Goal: Navigation & Orientation: Find specific page/section

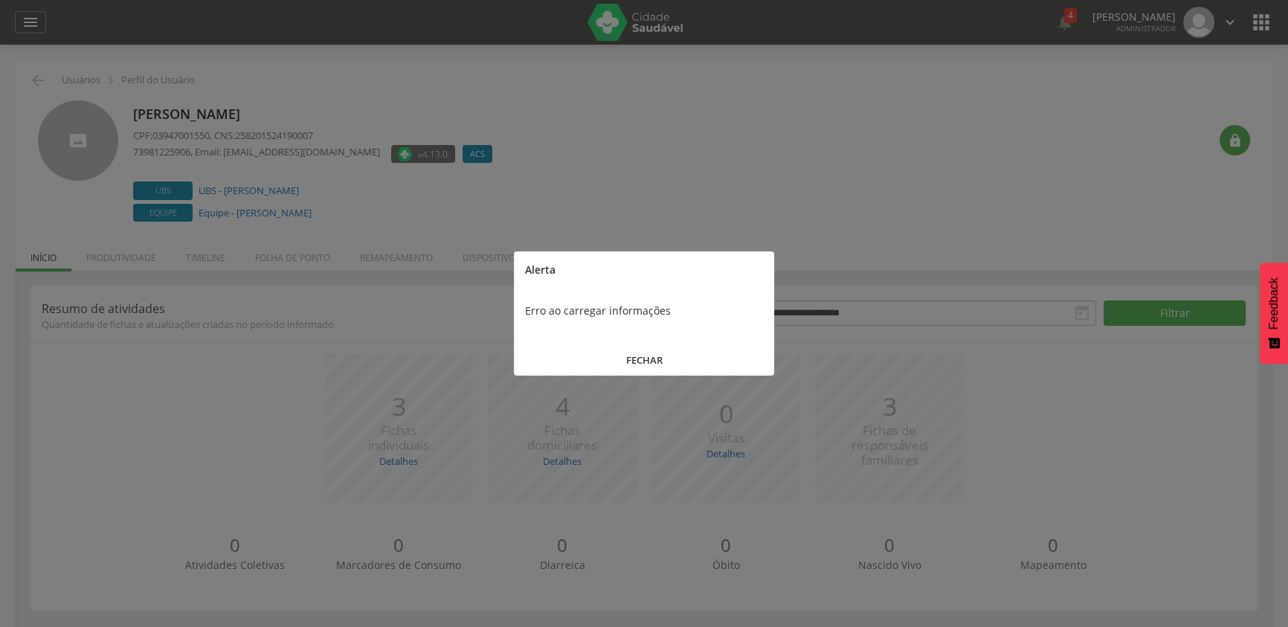
click at [623, 358] on button "FECHAR" at bounding box center [644, 360] width 260 height 32
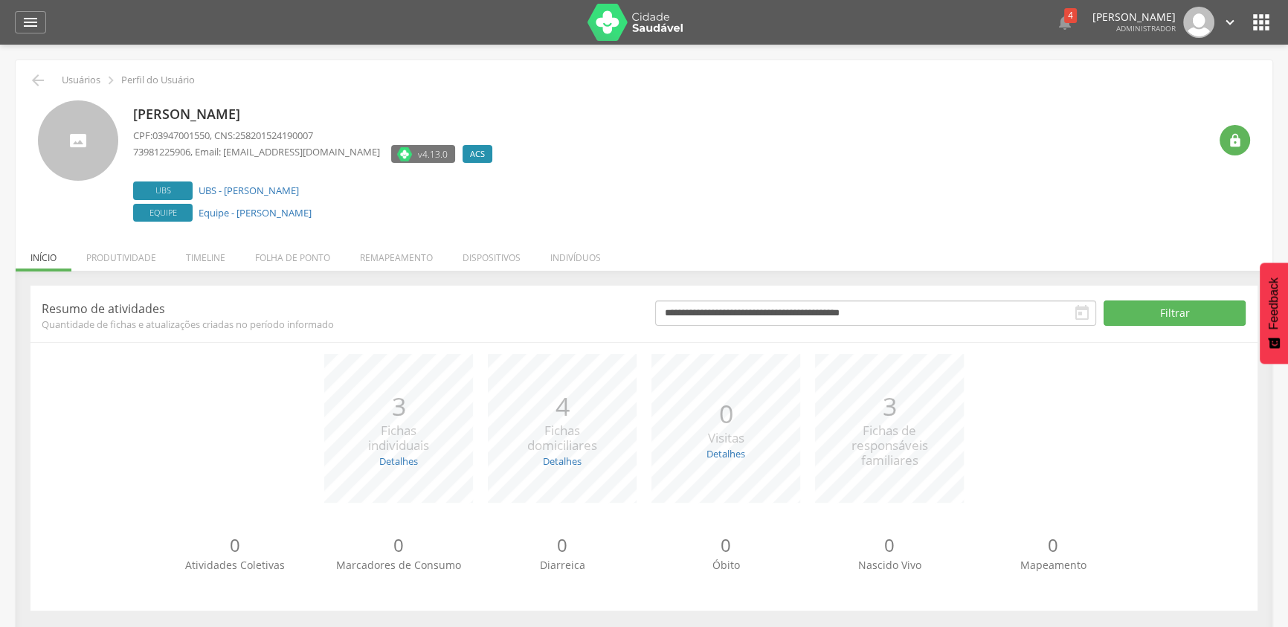
click at [163, 138] on span "03947001550" at bounding box center [180, 135] width 57 height 13
copy span "03947001550"
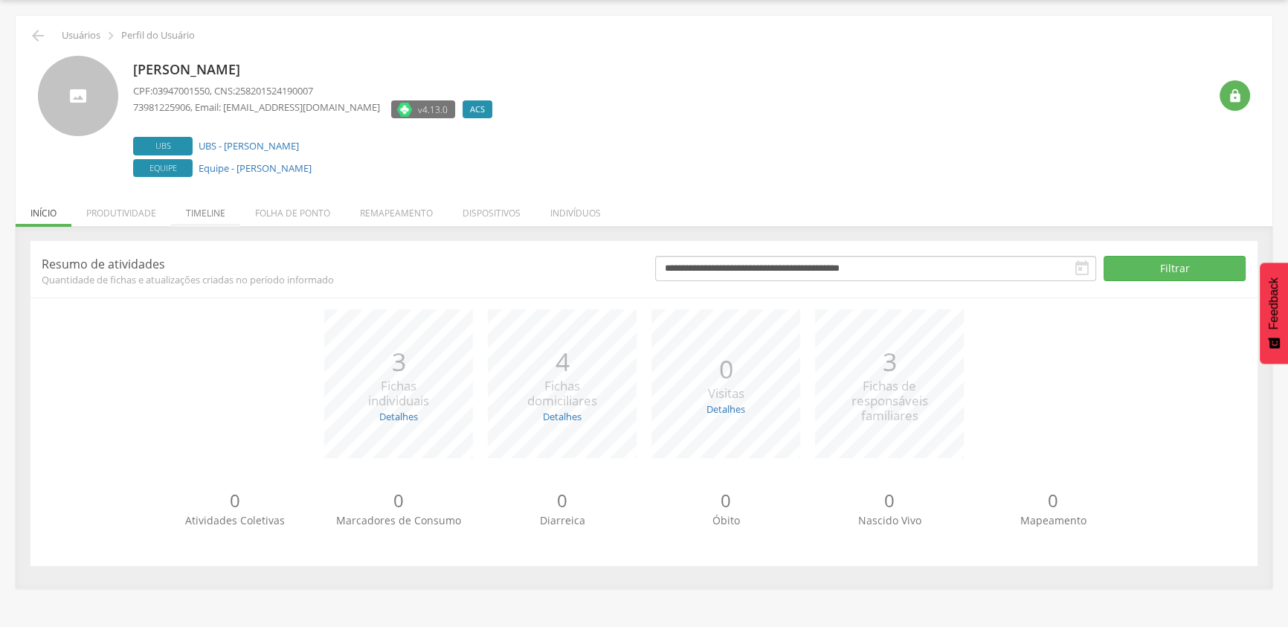
click at [212, 206] on li "Timeline" at bounding box center [205, 209] width 69 height 35
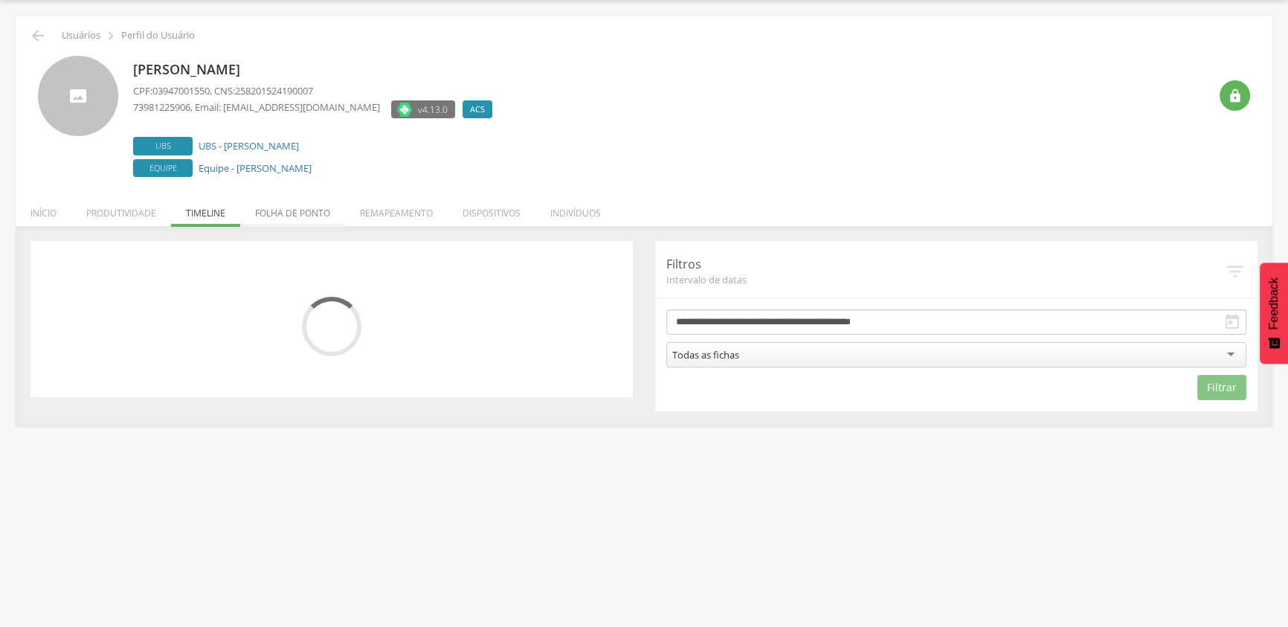
click at [279, 212] on li "Folha de ponto" at bounding box center [292, 209] width 105 height 35
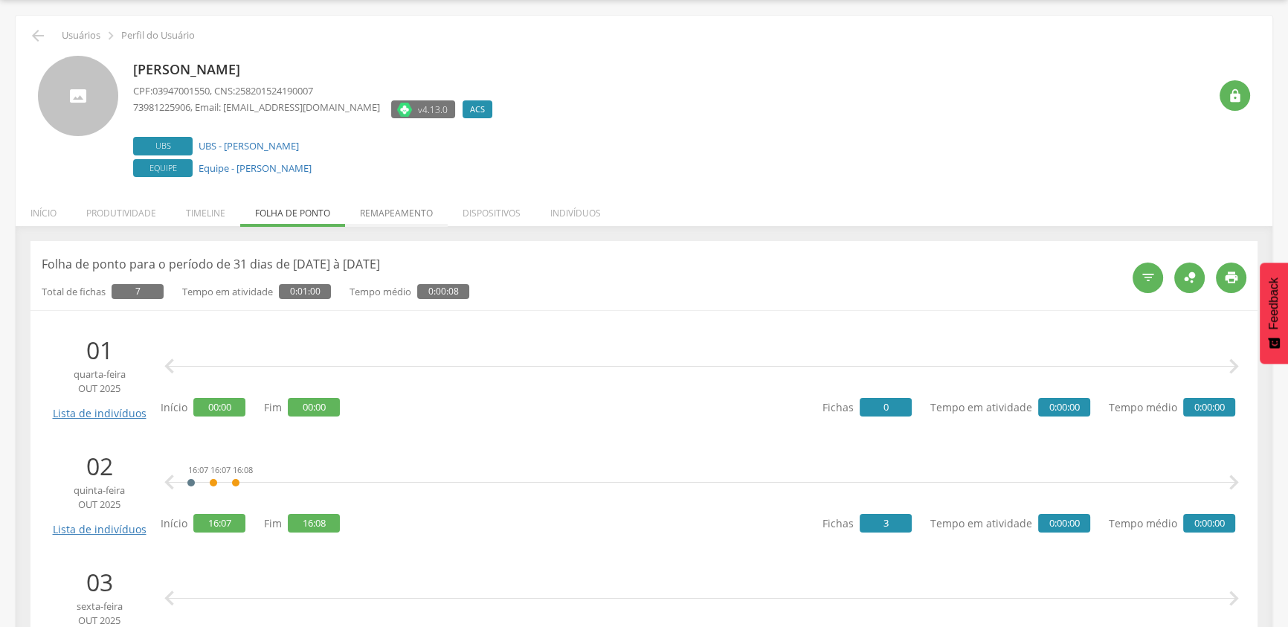
click at [428, 219] on li "Remapeamento" at bounding box center [396, 209] width 103 height 35
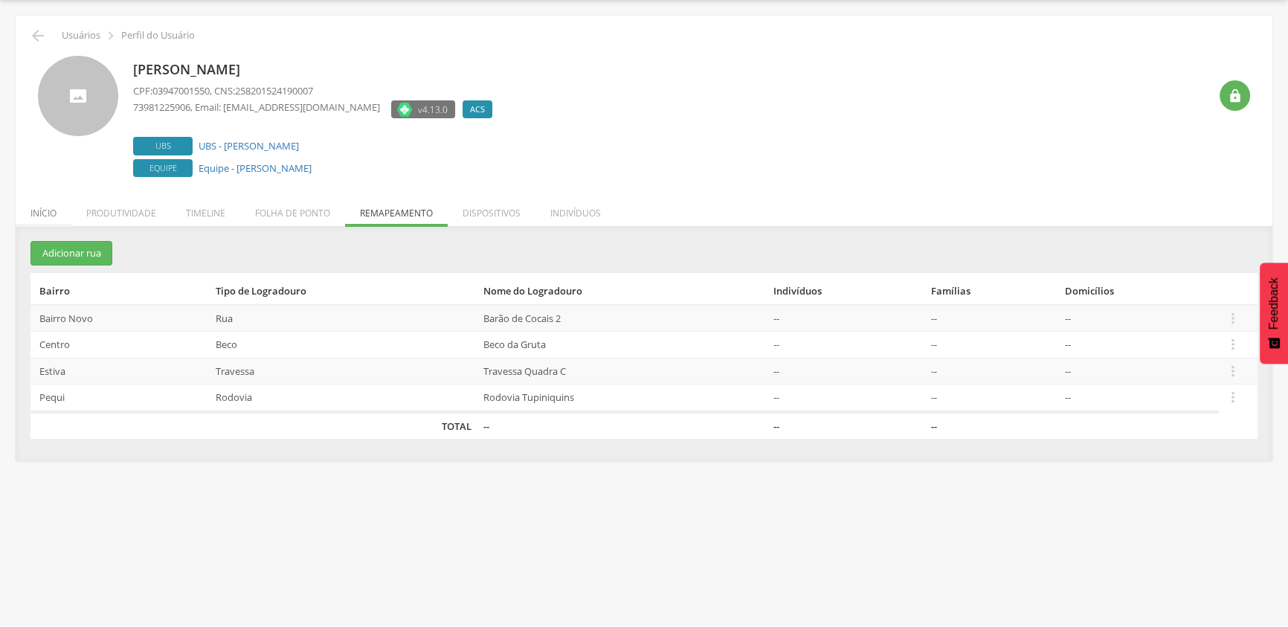
click at [38, 214] on li "Início" at bounding box center [44, 209] width 56 height 35
